Goal: Find specific page/section: Find specific page/section

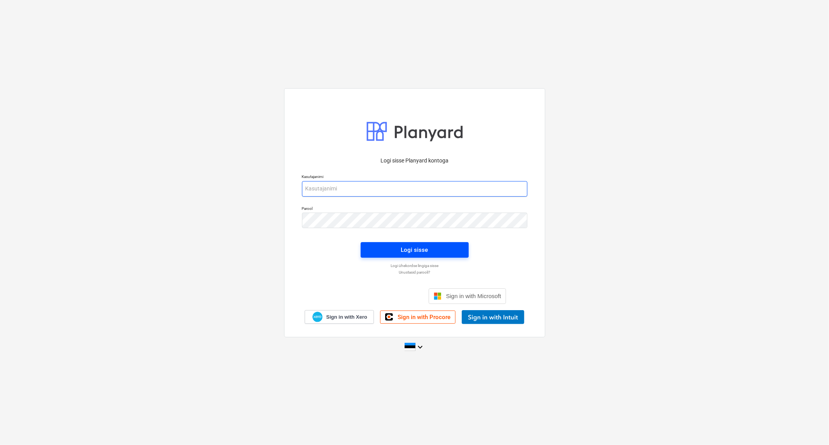
type input "[EMAIL_ADDRESS][DOMAIN_NAME]"
click at [433, 243] on button "Logi sisse" at bounding box center [415, 250] width 108 height 16
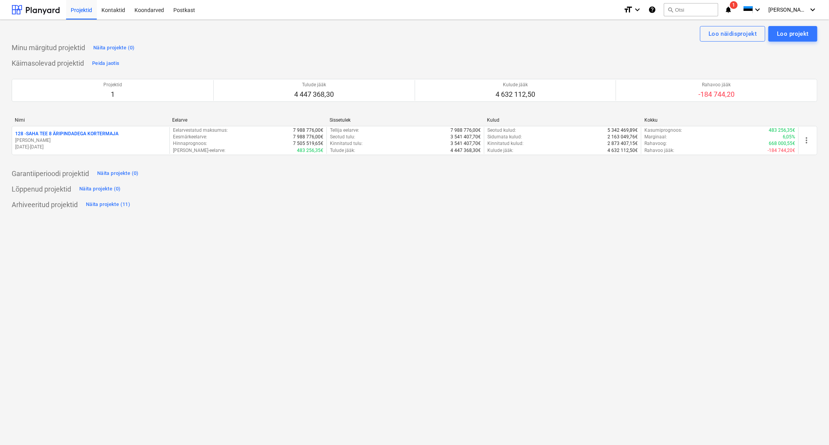
click at [79, 133] on p "128 - SAHA TEE 8 ÄRIPINDADEGA KORTERMAJA" at bounding box center [66, 134] width 103 height 7
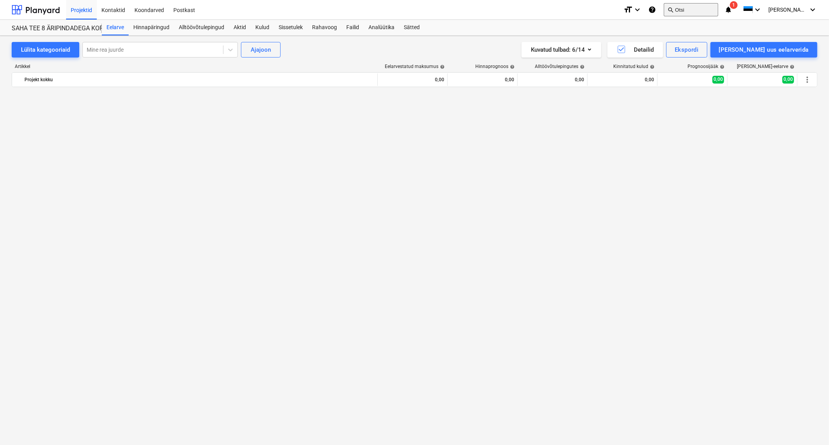
click at [713, 8] on button "search Otsi" at bounding box center [691, 9] width 54 height 13
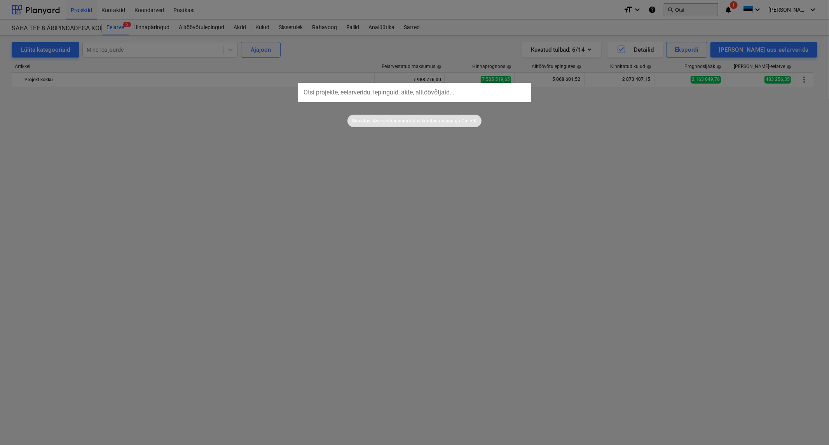
scroll to position [691, 0]
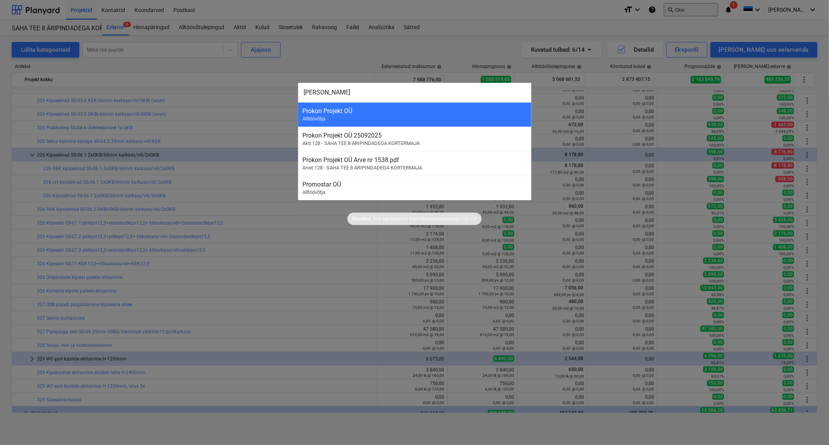
type input "prokon"
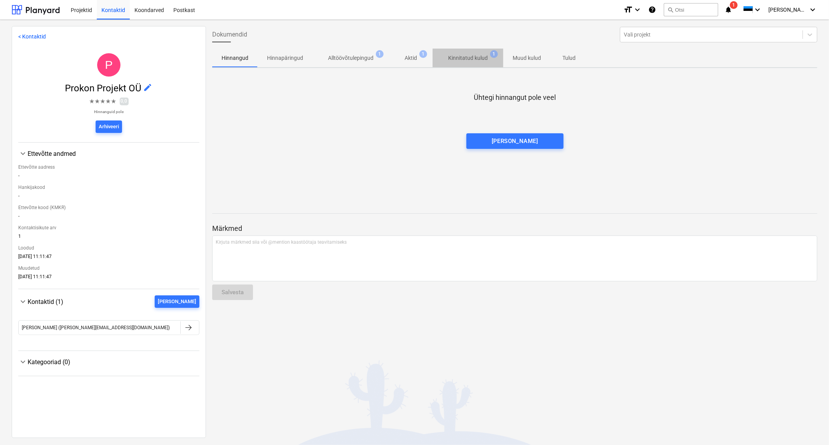
click at [471, 55] on p "Kinnitatud kulud" at bounding box center [468, 58] width 40 height 8
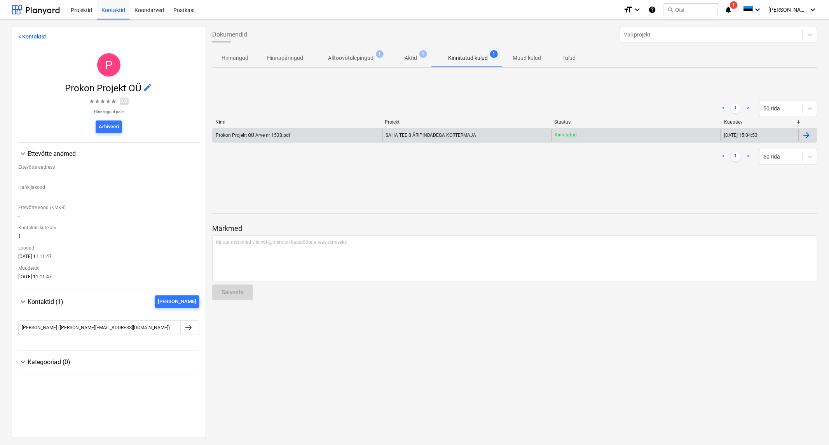
click at [269, 133] on div "Prokon Projekt OÜ Arve nr 1538.pdf" at bounding box center [253, 135] width 75 height 5
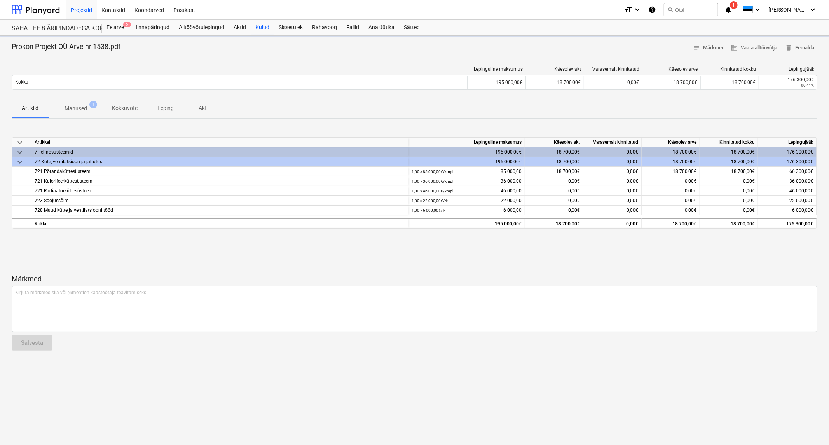
click at [77, 106] on p "Manused" at bounding box center [76, 109] width 23 height 8
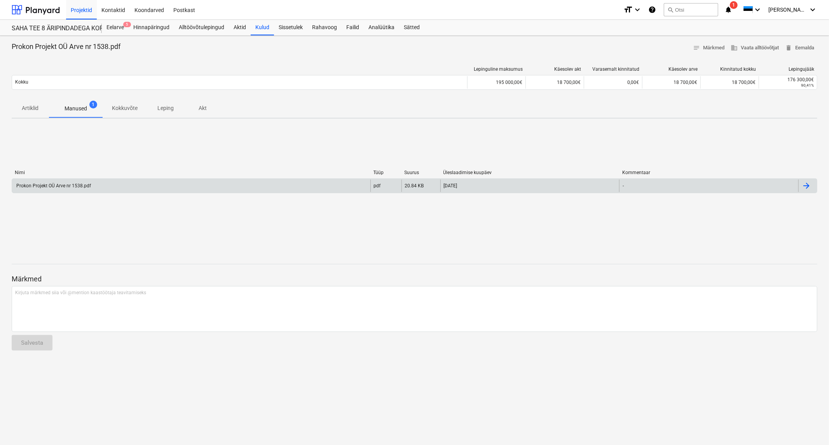
click at [93, 189] on div "Prokon Projekt OÜ Arve nr 1538.pdf" at bounding box center [191, 186] width 358 height 12
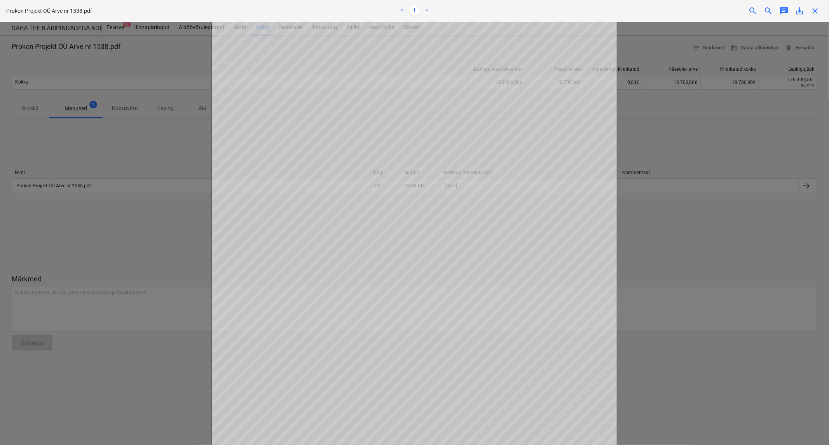
click at [813, 8] on span "close" at bounding box center [815, 10] width 9 height 9
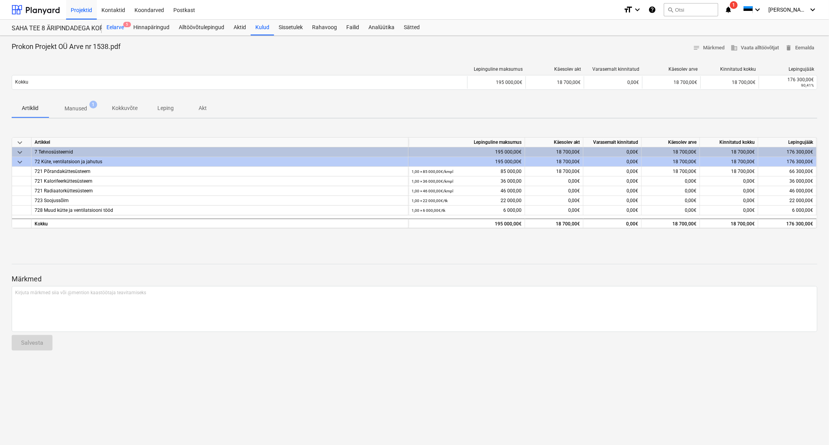
click at [117, 26] on div "Eelarve 5" at bounding box center [115, 28] width 27 height 16
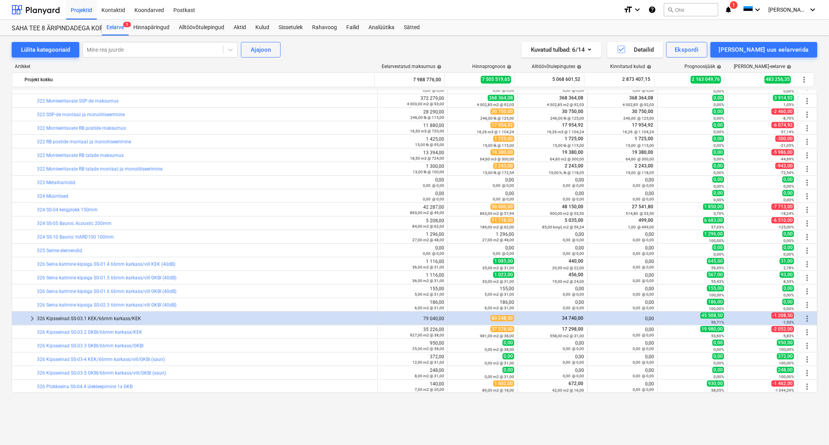
scroll to position [129, 0]
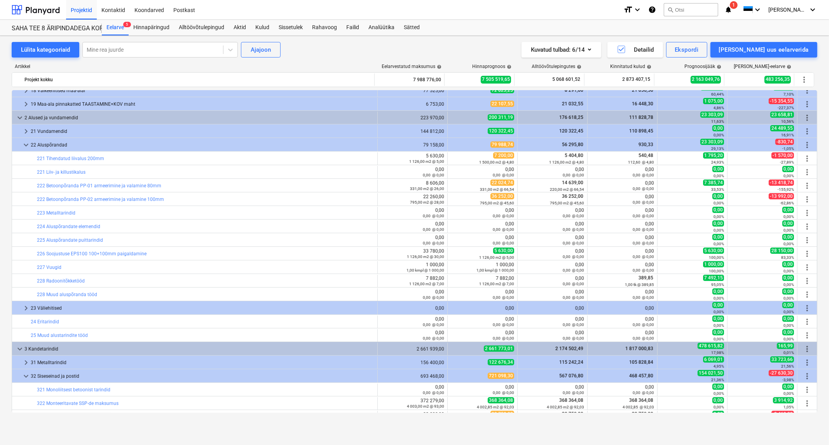
drag, startPoint x: 114, startPoint y: 28, endPoint x: 71, endPoint y: 21, distance: 43.6
click at [114, 28] on div "Eelarve 5" at bounding box center [115, 28] width 27 height 16
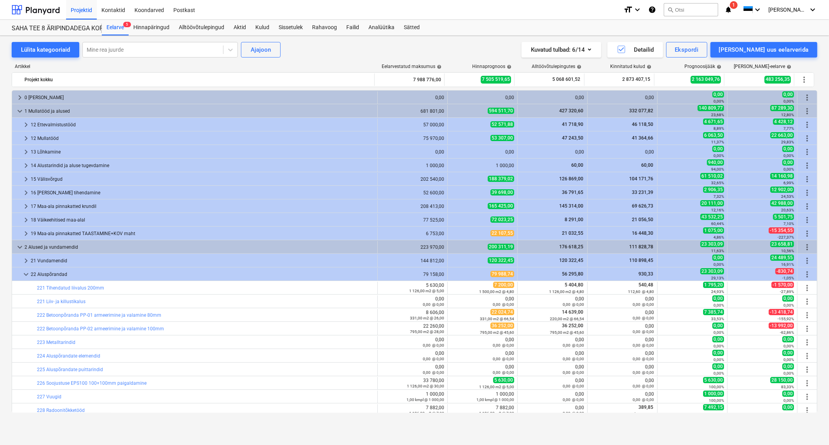
scroll to position [129, 0]
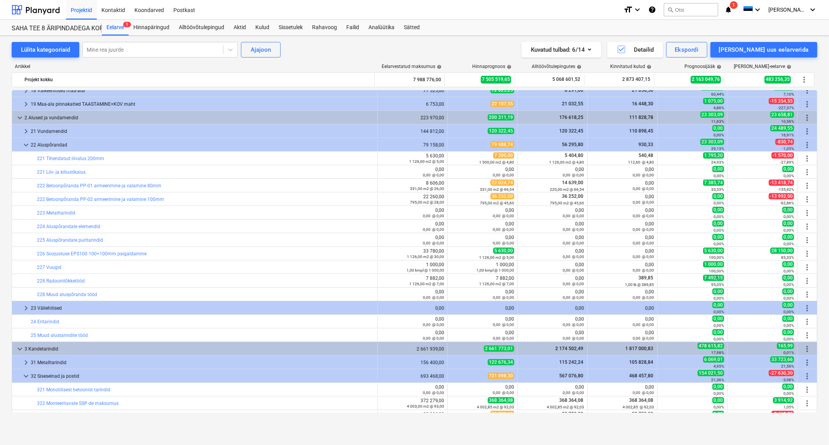
click at [738, 6] on span "1" at bounding box center [734, 5] width 8 height 8
click at [716, 49] on button "[PERSON_NAME] loetuks" at bounding box center [709, 50] width 52 height 5
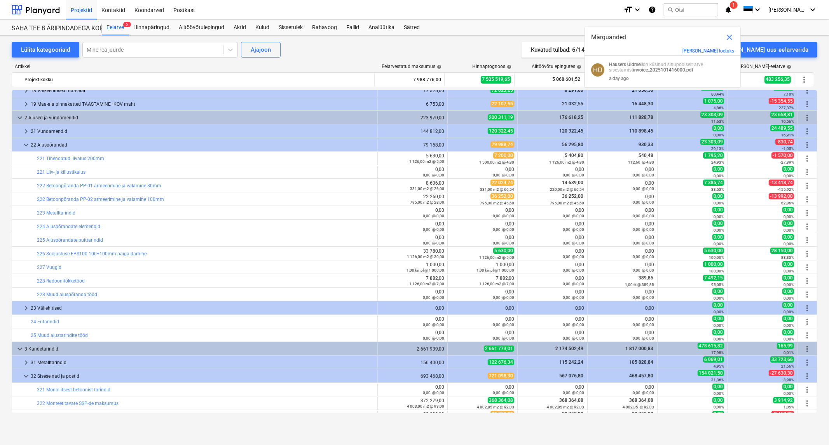
click at [727, 37] on span "close" at bounding box center [729, 37] width 9 height 9
